Goal: Transaction & Acquisition: Purchase product/service

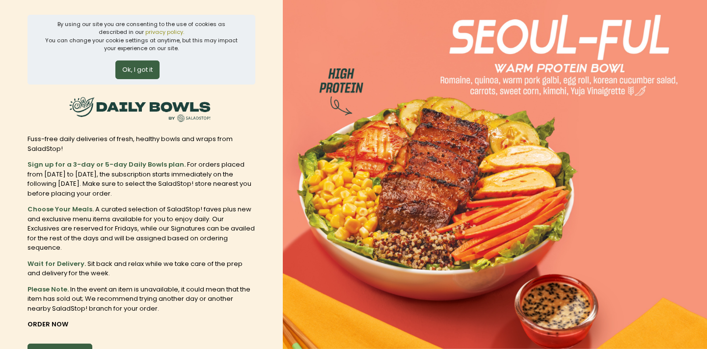
scroll to position [68, 0]
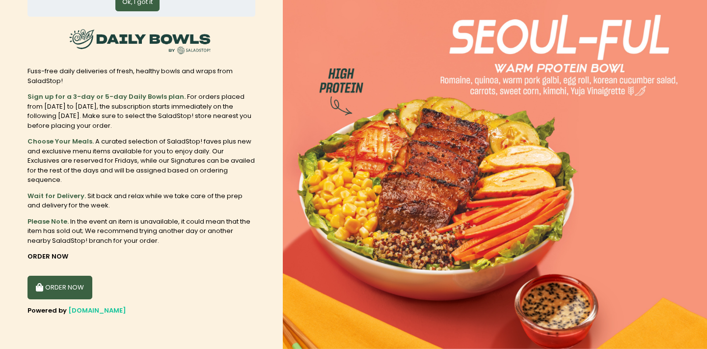
click at [72, 289] on button "ORDER NOW" at bounding box center [60, 288] width 65 height 24
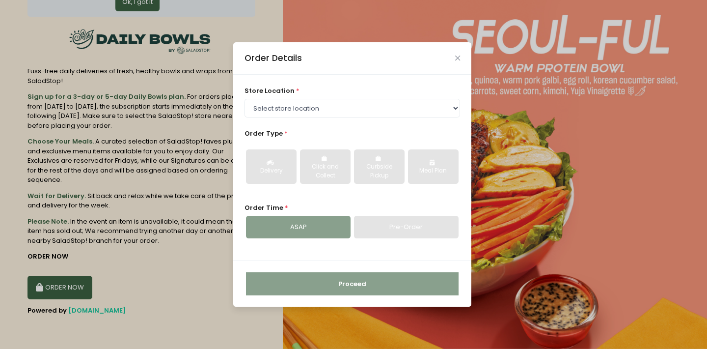
click at [301, 121] on div "store location * Select store location [GEOGRAPHIC_DATA] [GEOGRAPHIC_DATA] [PER…" at bounding box center [352, 168] width 238 height 186
click at [301, 119] on div "store location * Select store location [GEOGRAPHIC_DATA] [GEOGRAPHIC_DATA] [PER…" at bounding box center [352, 168] width 238 height 186
click at [301, 118] on div "store location * Select store location [GEOGRAPHIC_DATA] [GEOGRAPHIC_DATA] [PER…" at bounding box center [352, 168] width 238 height 186
click at [300, 115] on select "Select store location [GEOGRAPHIC_DATA] [GEOGRAPHIC_DATA] [PERSON_NAME][GEOGRAP…" at bounding box center [353, 108] width 216 height 19
select select "6216e498a1873057bf703344"
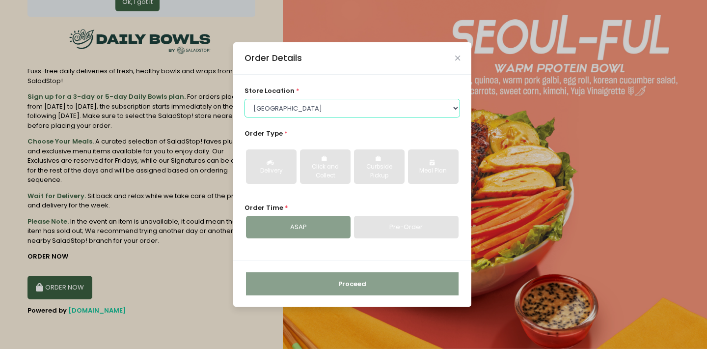
click at [245, 99] on select "Select store location [GEOGRAPHIC_DATA] [GEOGRAPHIC_DATA] [PERSON_NAME][GEOGRAP…" at bounding box center [353, 108] width 216 height 19
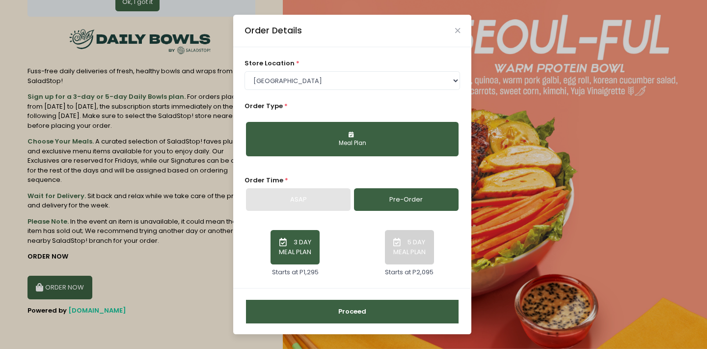
click at [341, 311] on button "Proceed" at bounding box center [352, 312] width 213 height 24
